Goal: Task Accomplishment & Management: Use online tool/utility

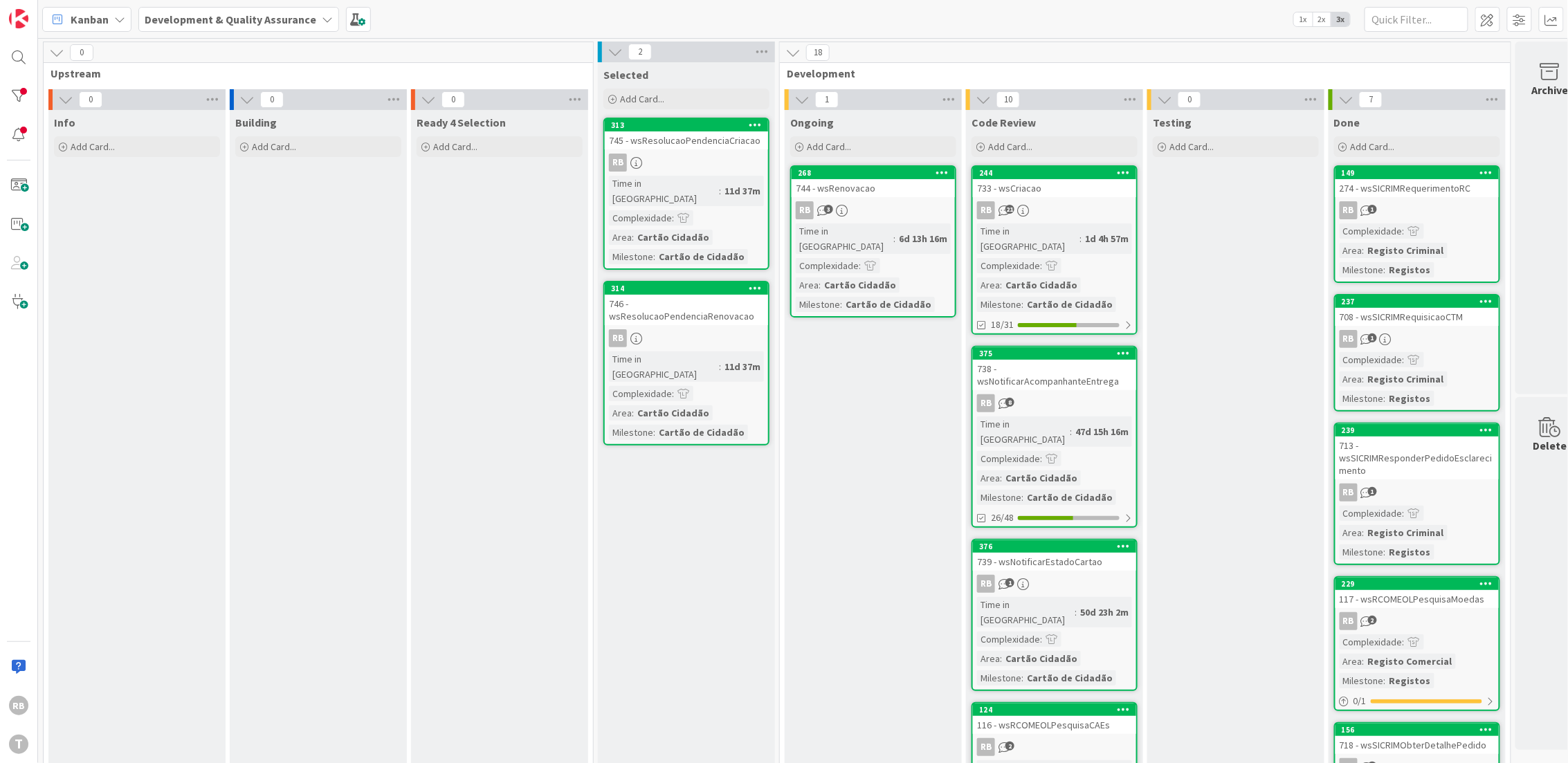
click at [885, 195] on div "744 - wsRenovacao" at bounding box center [873, 188] width 163 height 18
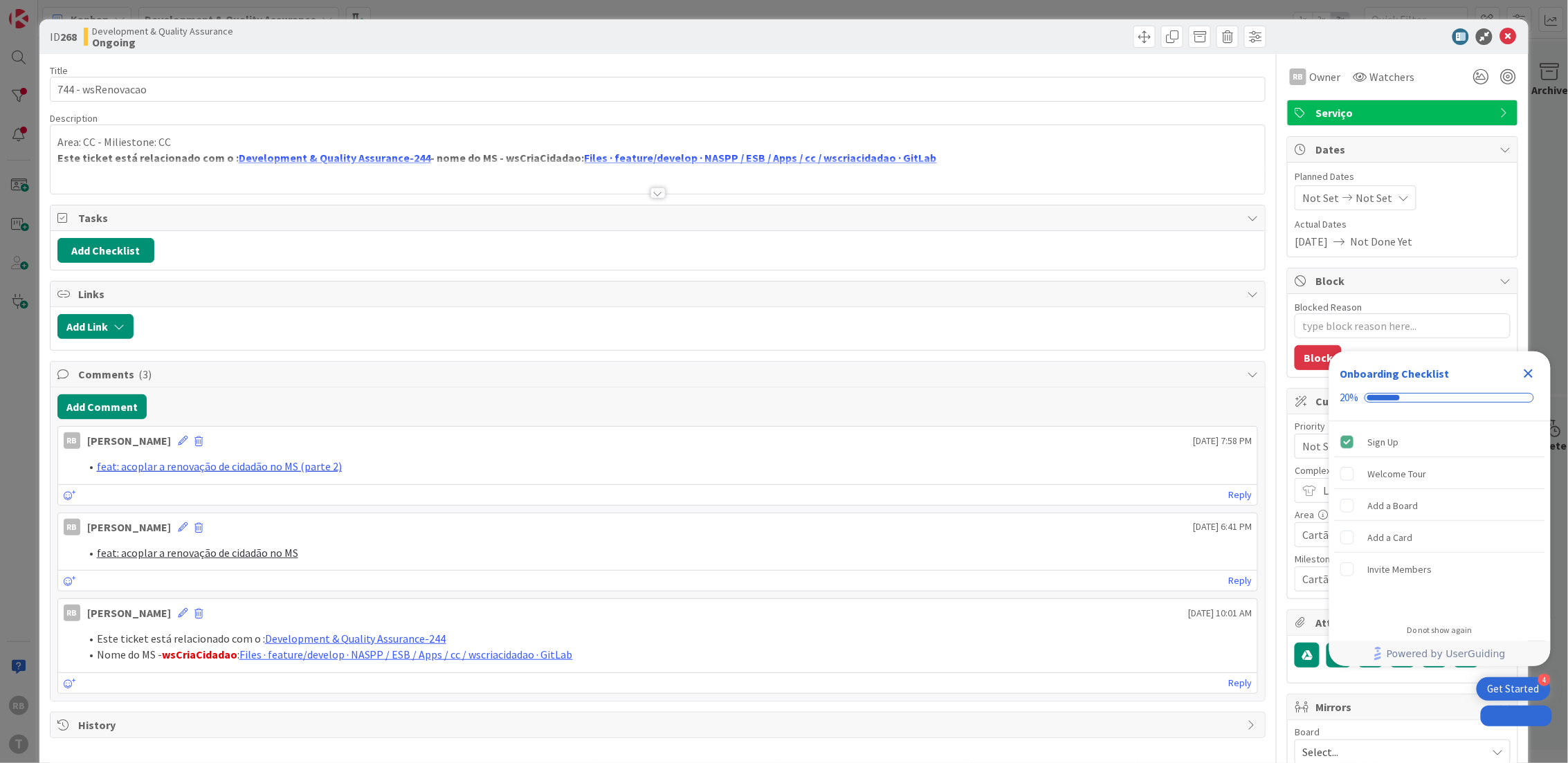
type textarea "x"
click at [101, 406] on button "Add Comment" at bounding box center [102, 407] width 89 height 25
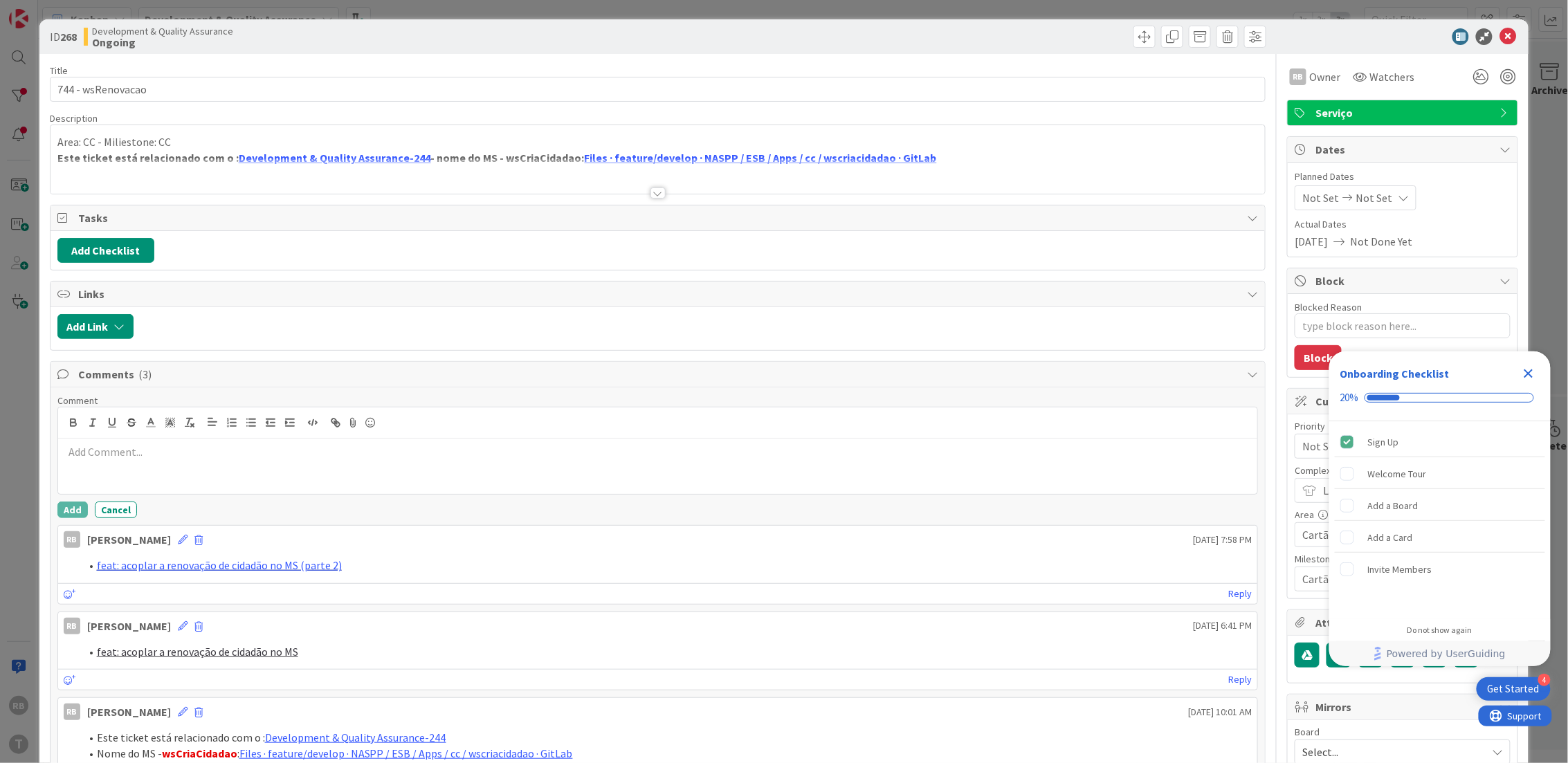
click at [104, 463] on div at bounding box center [658, 466] width 1200 height 55
drag, startPoint x: 448, startPoint y: 474, endPoint x: 1, endPoint y: 457, distance: 447.3
click at [1, 458] on div "ID 268 Development & Quality Assurance Ongoing Title 17 / 128 744 - wsRenovacao…" at bounding box center [784, 382] width 1568 height 763
click at [62, 506] on button "Add" at bounding box center [73, 510] width 31 height 17
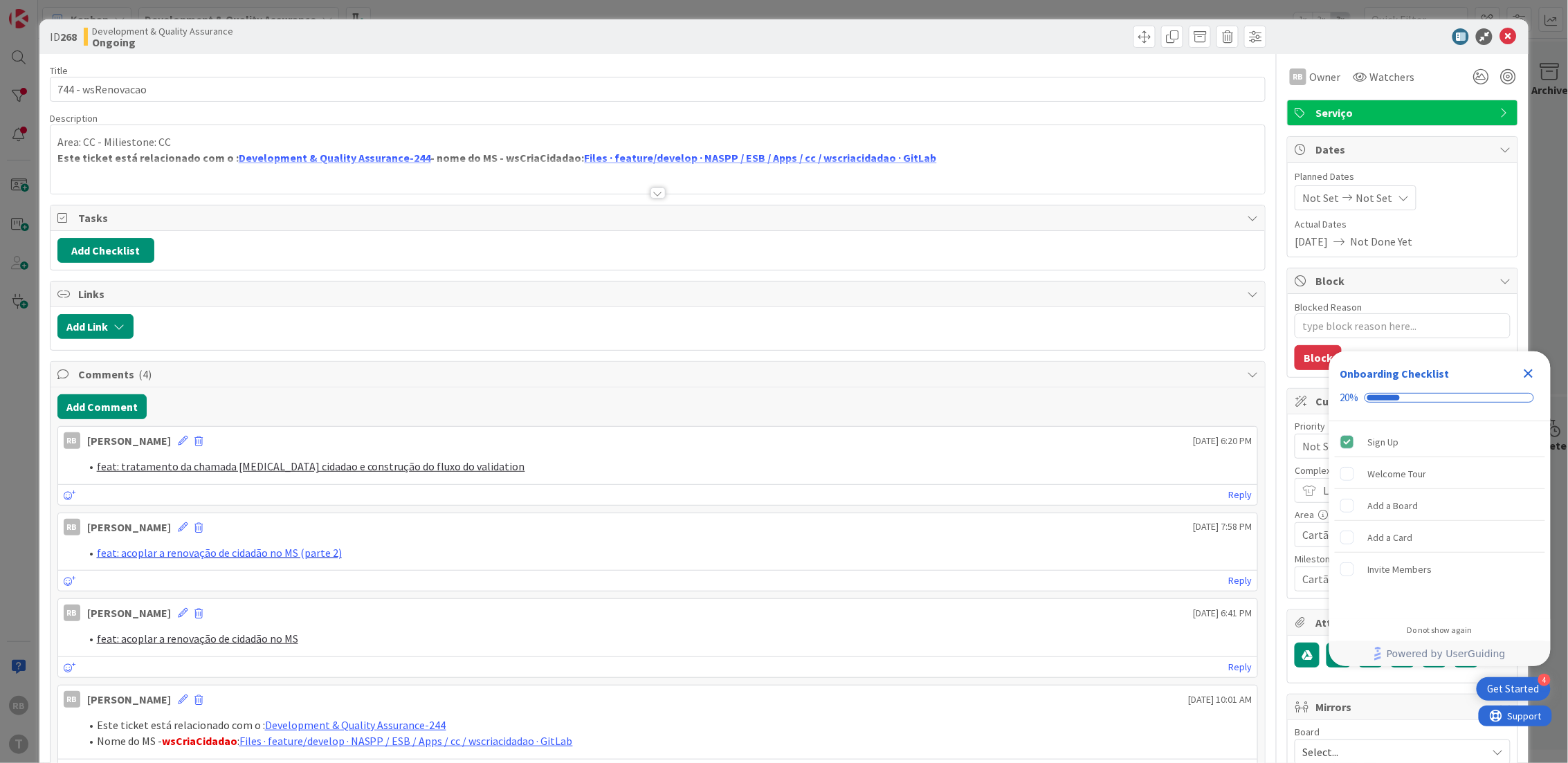
type textarea "x"
